Goal: Navigation & Orientation: Go to known website

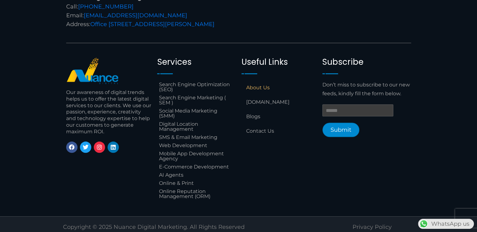
scroll to position [622, 0]
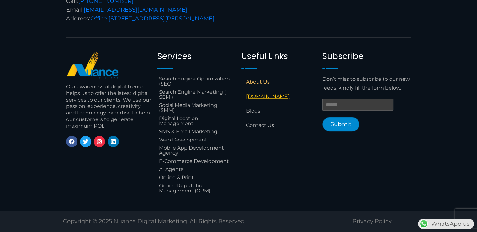
click at [264, 98] on link "[DOMAIN_NAME]" at bounding box center [279, 96] width 75 height 14
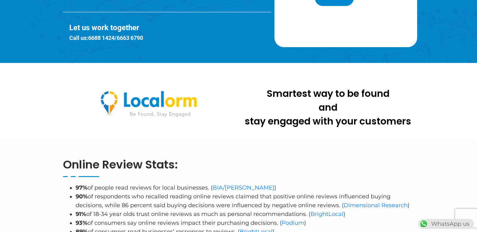
scroll to position [251, 0]
